Goal: Task Accomplishment & Management: Use online tool/utility

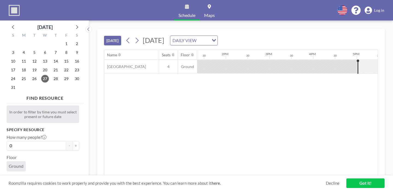
scroll to position [0, 586]
click at [136, 38] on icon at bounding box center [137, 41] width 3 height 6
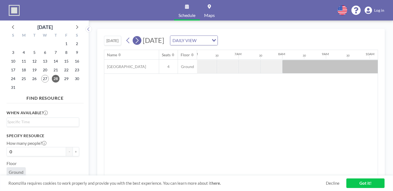
scroll to position [0, 266]
click at [134, 36] on icon at bounding box center [136, 40] width 5 height 8
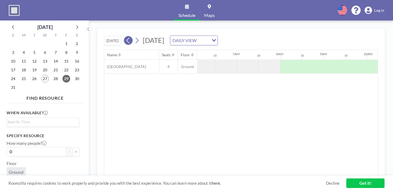
click at [126, 36] on icon at bounding box center [128, 40] width 5 height 8
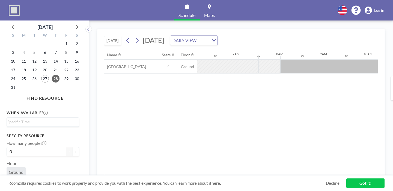
click at [259, 60] on div at bounding box center [270, 66] width 22 height 13
click at [134, 36] on icon at bounding box center [136, 40] width 5 height 8
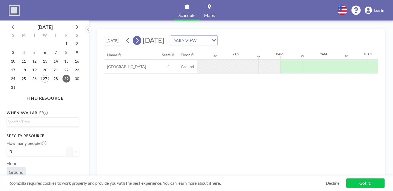
click at [134, 36] on icon at bounding box center [136, 40] width 5 height 8
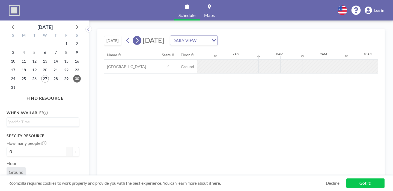
click at [134, 36] on icon at bounding box center [136, 40] width 5 height 8
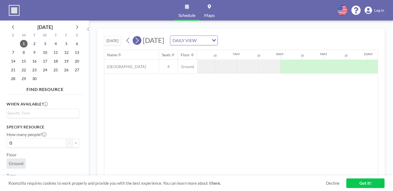
click at [134, 36] on icon at bounding box center [136, 40] width 5 height 8
